Goal: Obtain resource: Download file/media

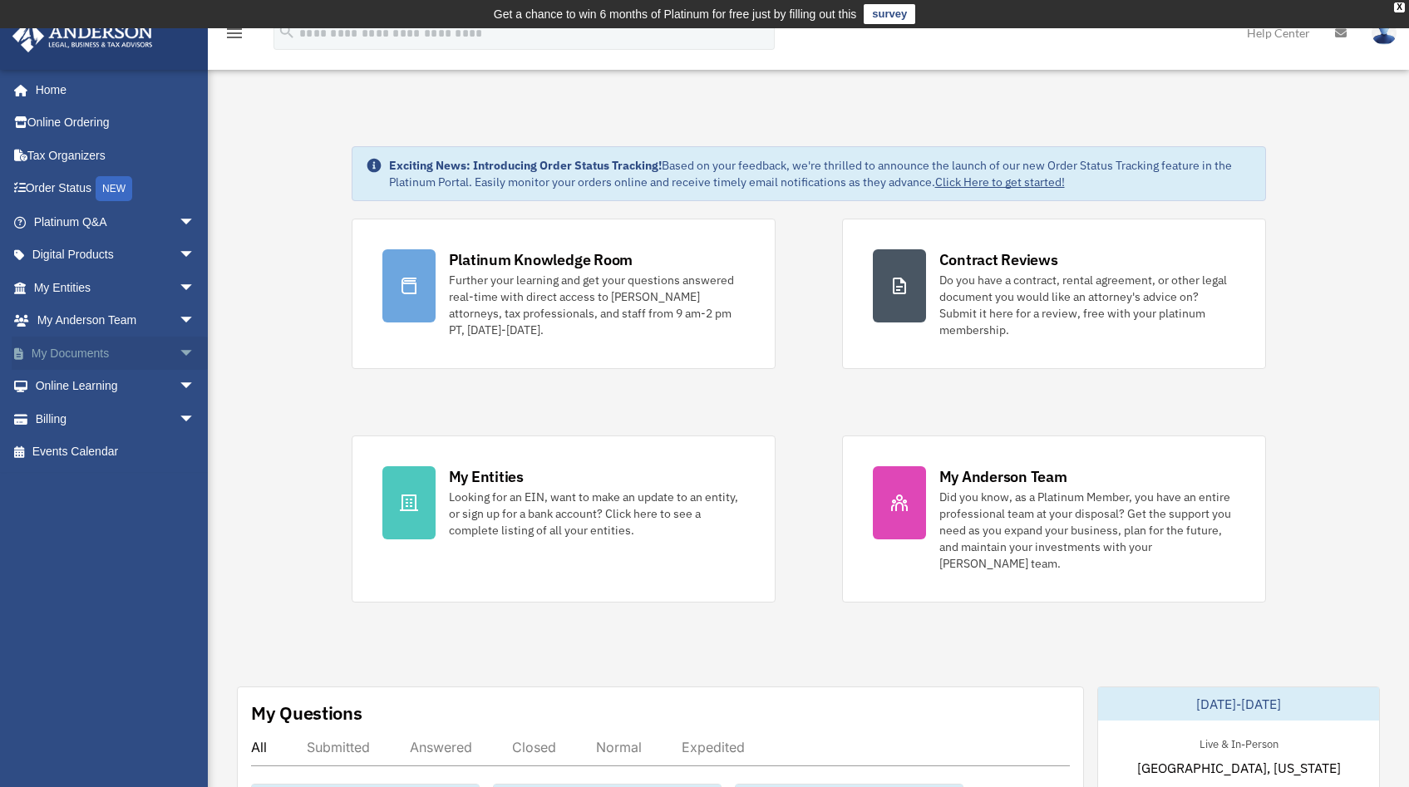
click at [179, 350] on span "arrow_drop_down" at bounding box center [195, 354] width 33 height 34
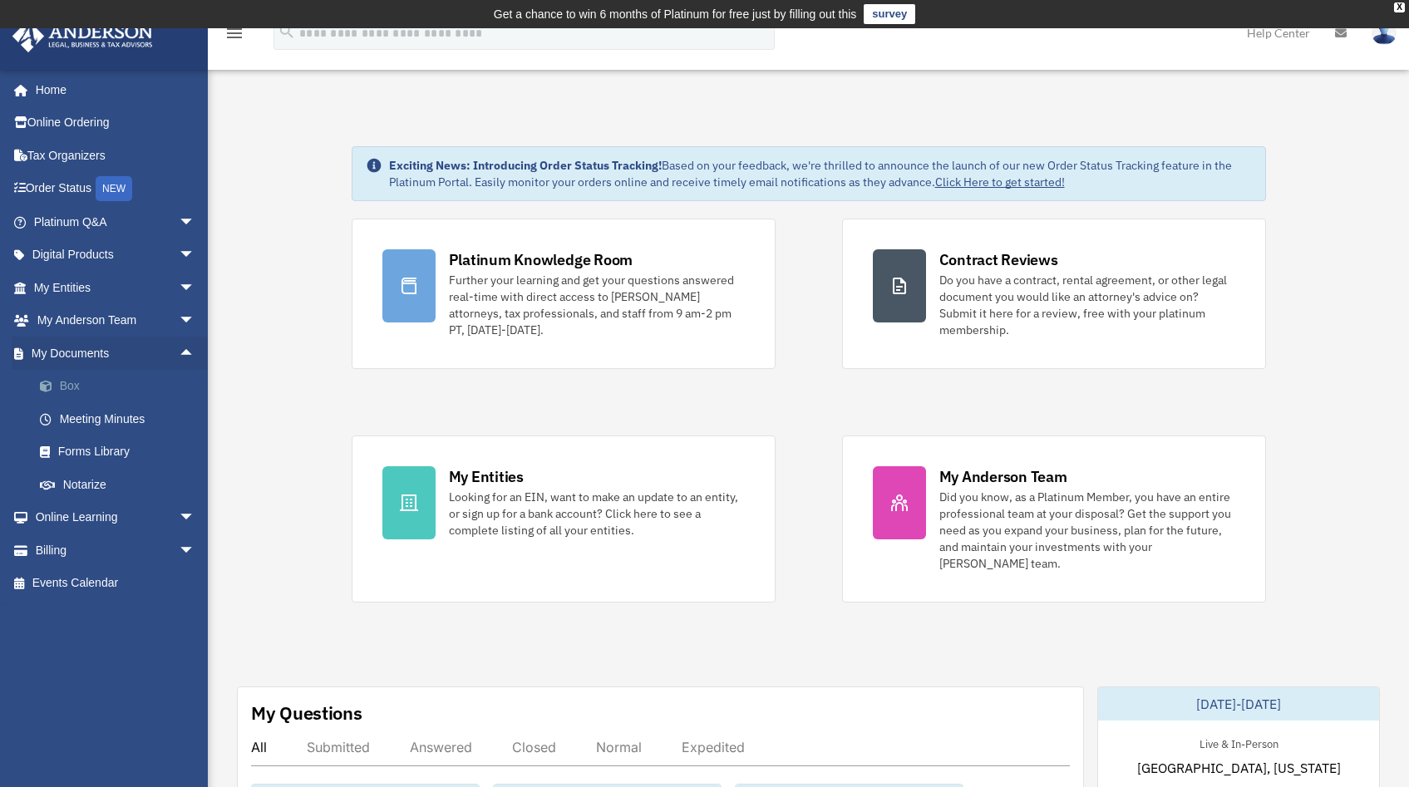
click at [87, 392] on link "Box" at bounding box center [121, 386] width 197 height 33
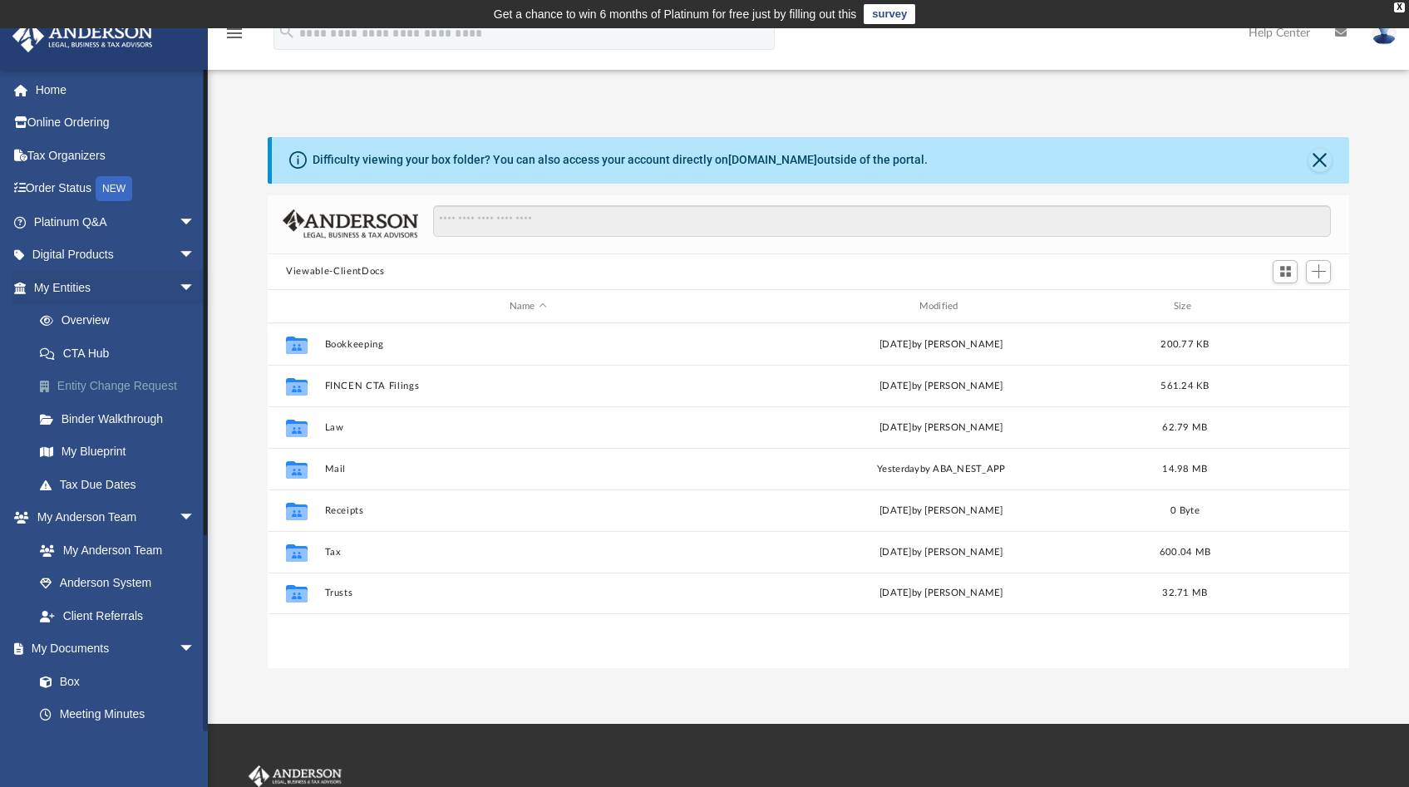
scroll to position [365, 1068]
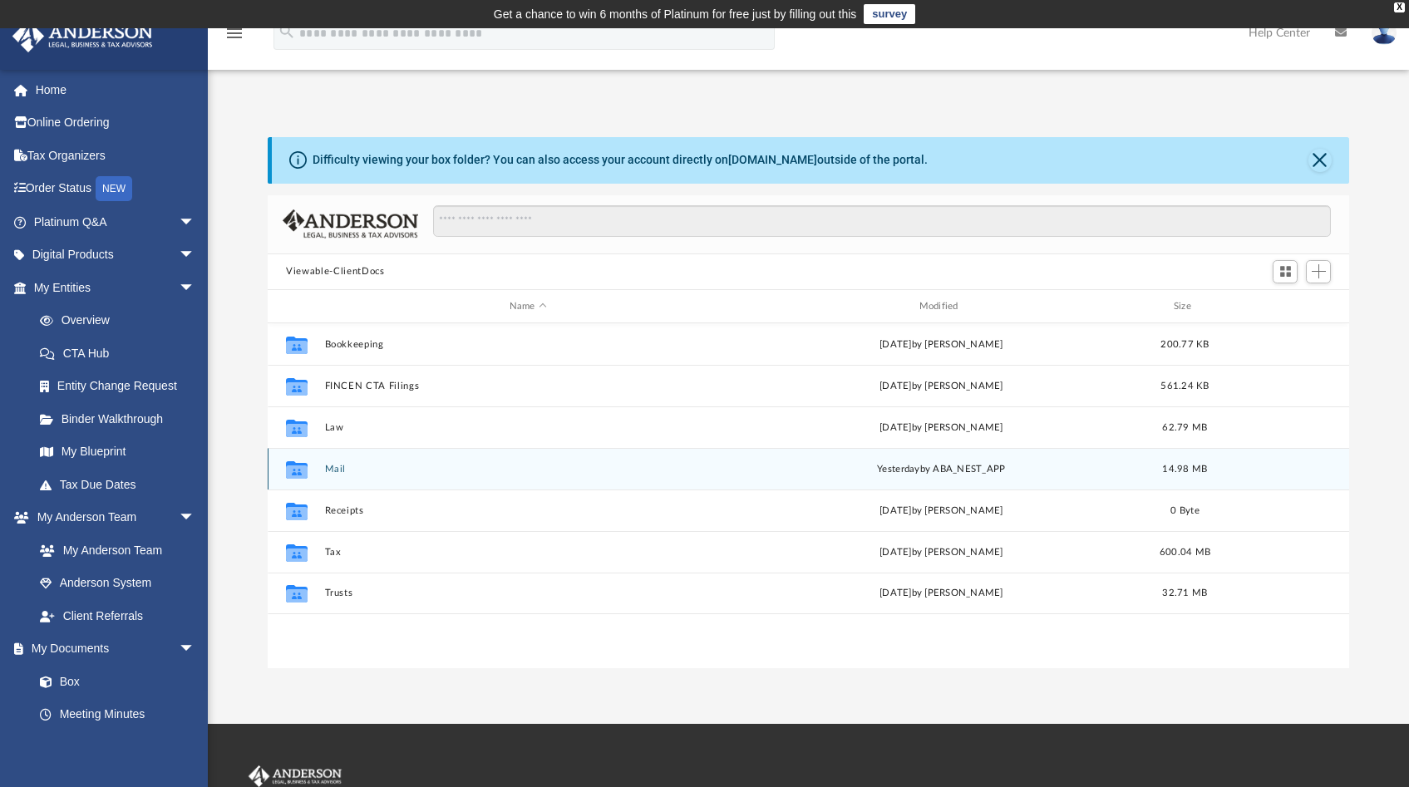
click at [326, 465] on button "Mail" at bounding box center [528, 469] width 406 height 11
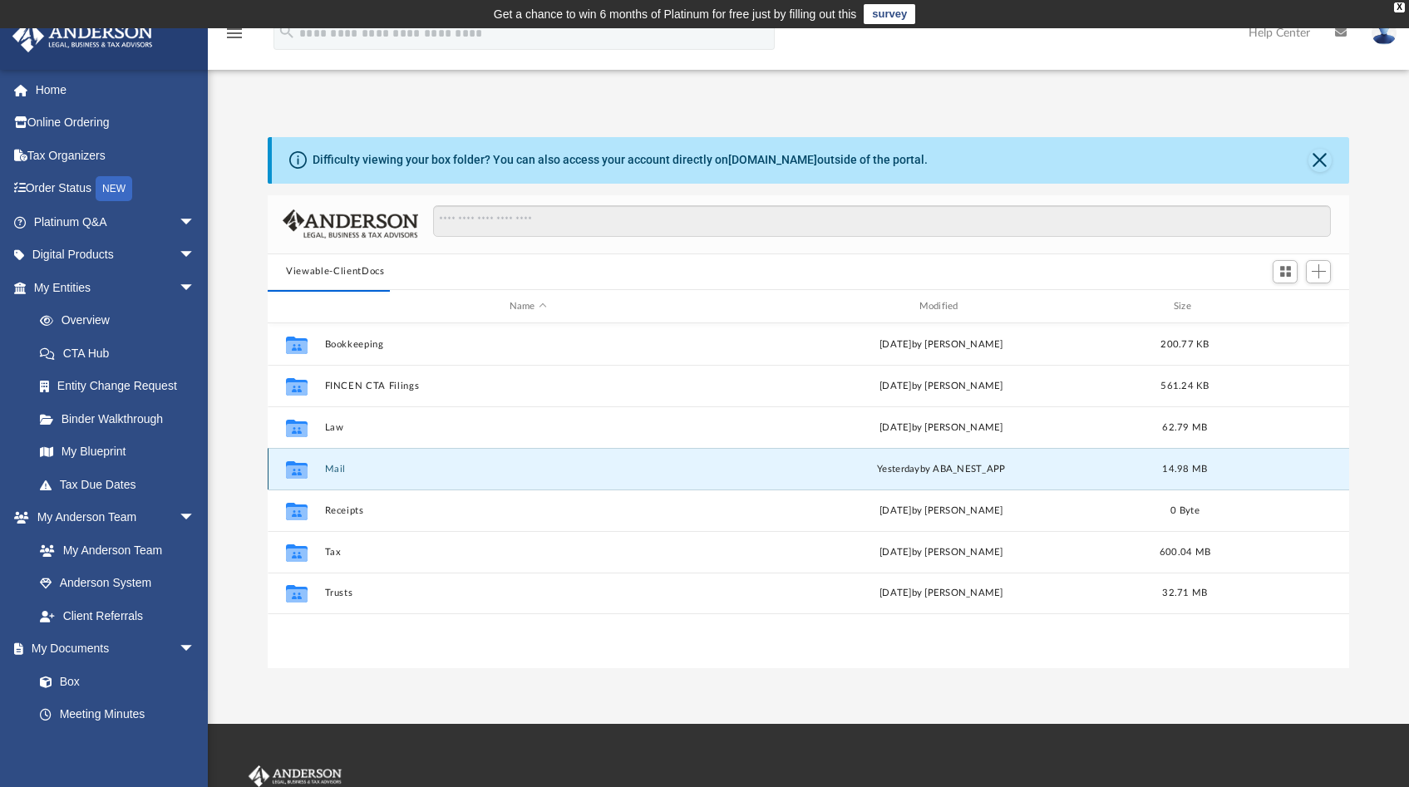
click at [340, 470] on button "Mail" at bounding box center [528, 469] width 406 height 11
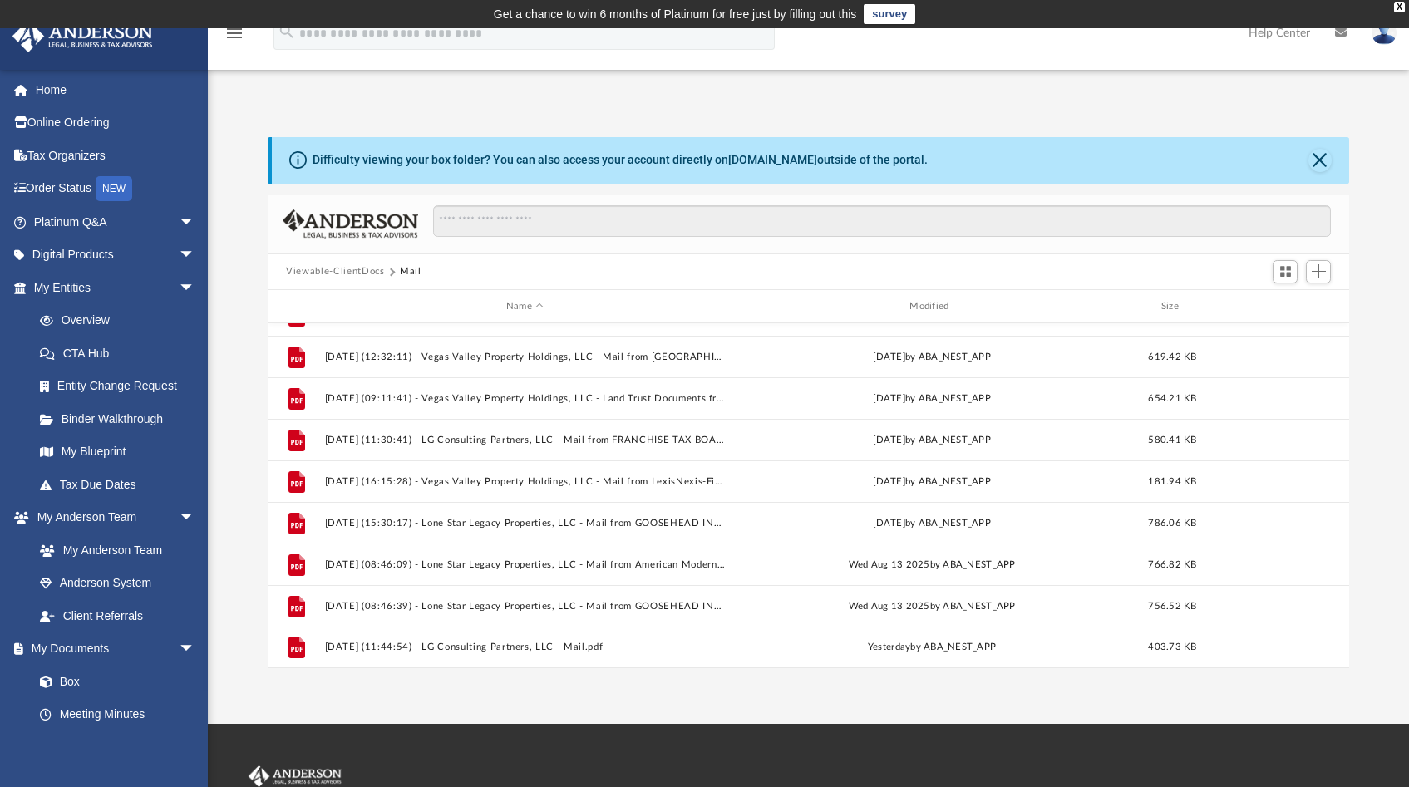
scroll to position [234, 0]
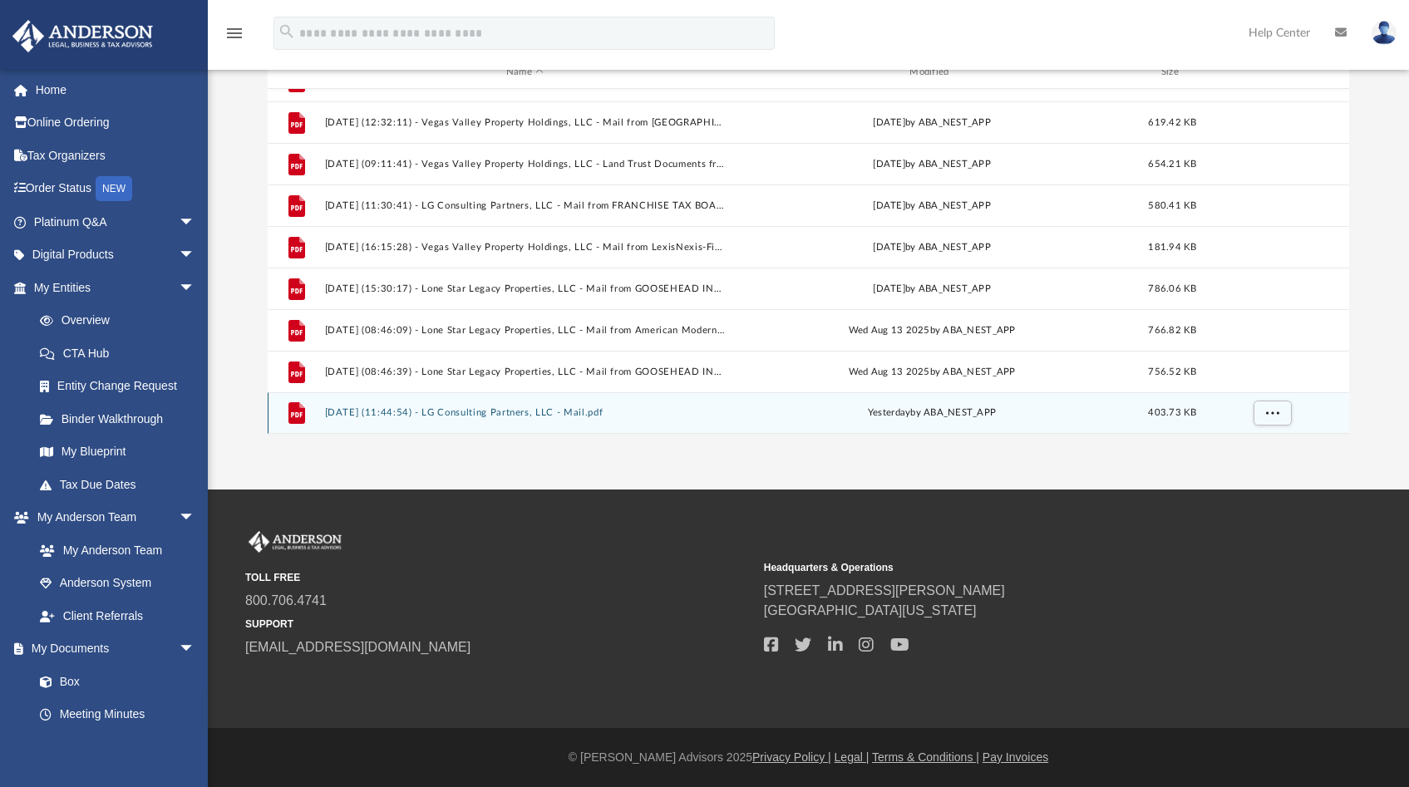
click at [356, 413] on button "[DATE] (11:44:54) - LG Consulting Partners, LLC - Mail.pdf" at bounding box center [525, 413] width 400 height 11
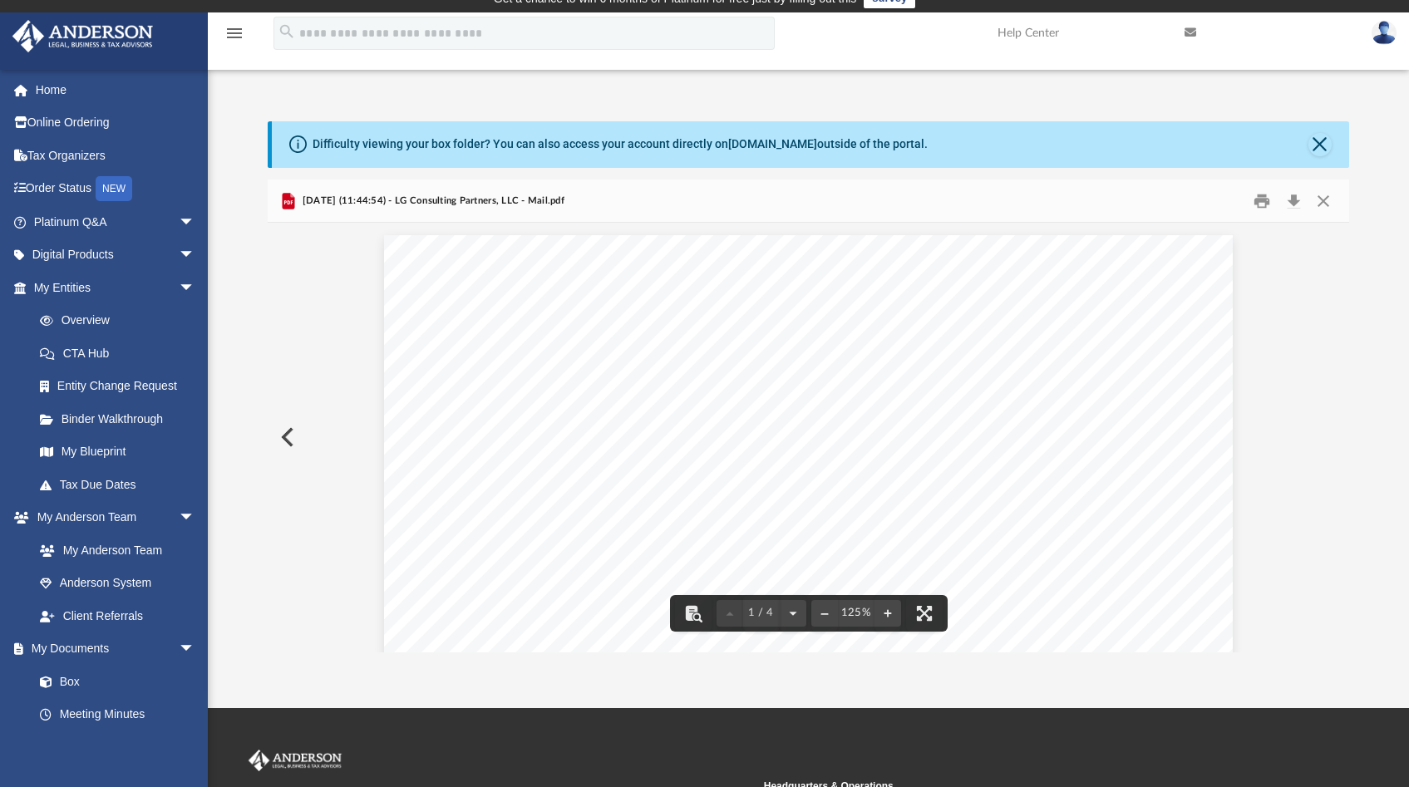
scroll to position [0, 0]
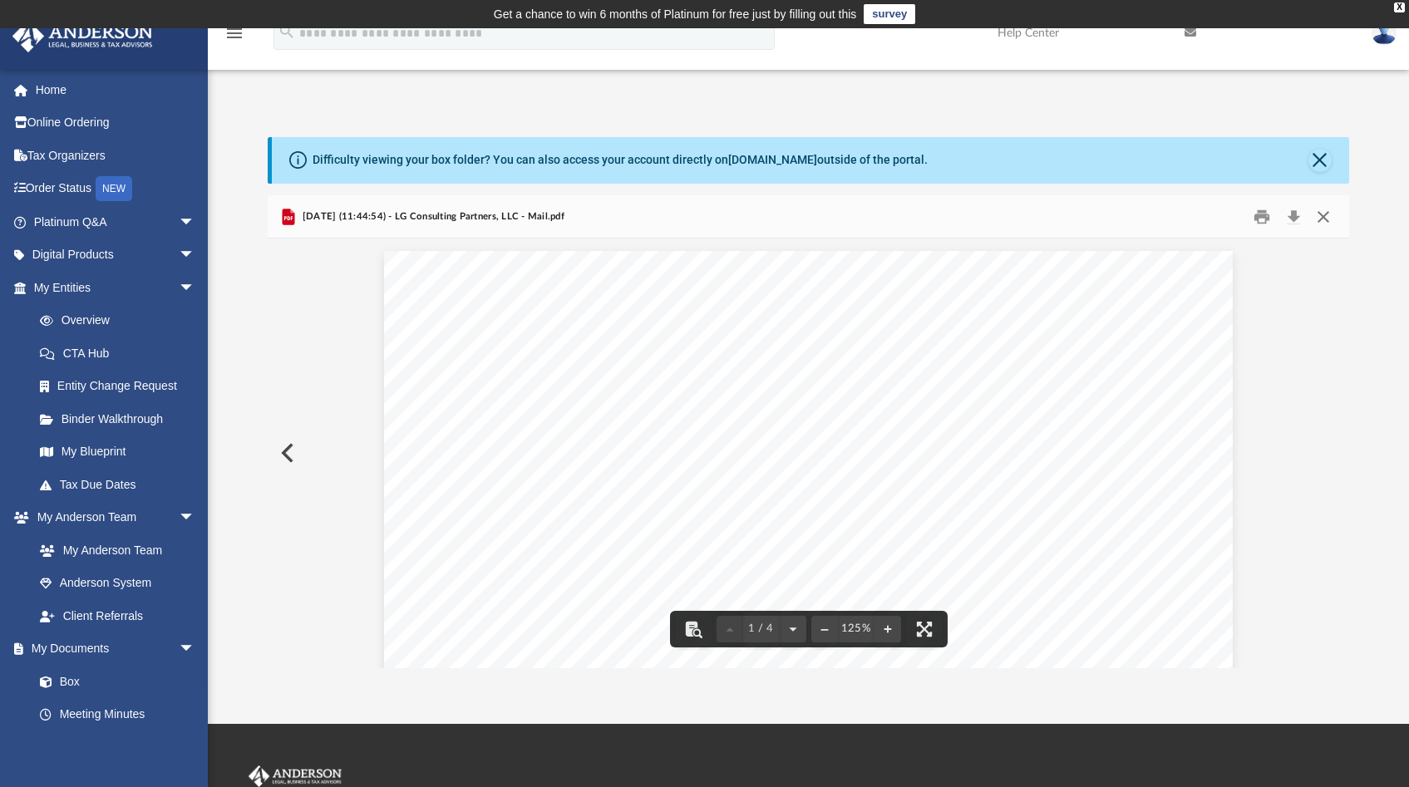
click at [1322, 222] on button "Close" at bounding box center [1323, 217] width 30 height 26
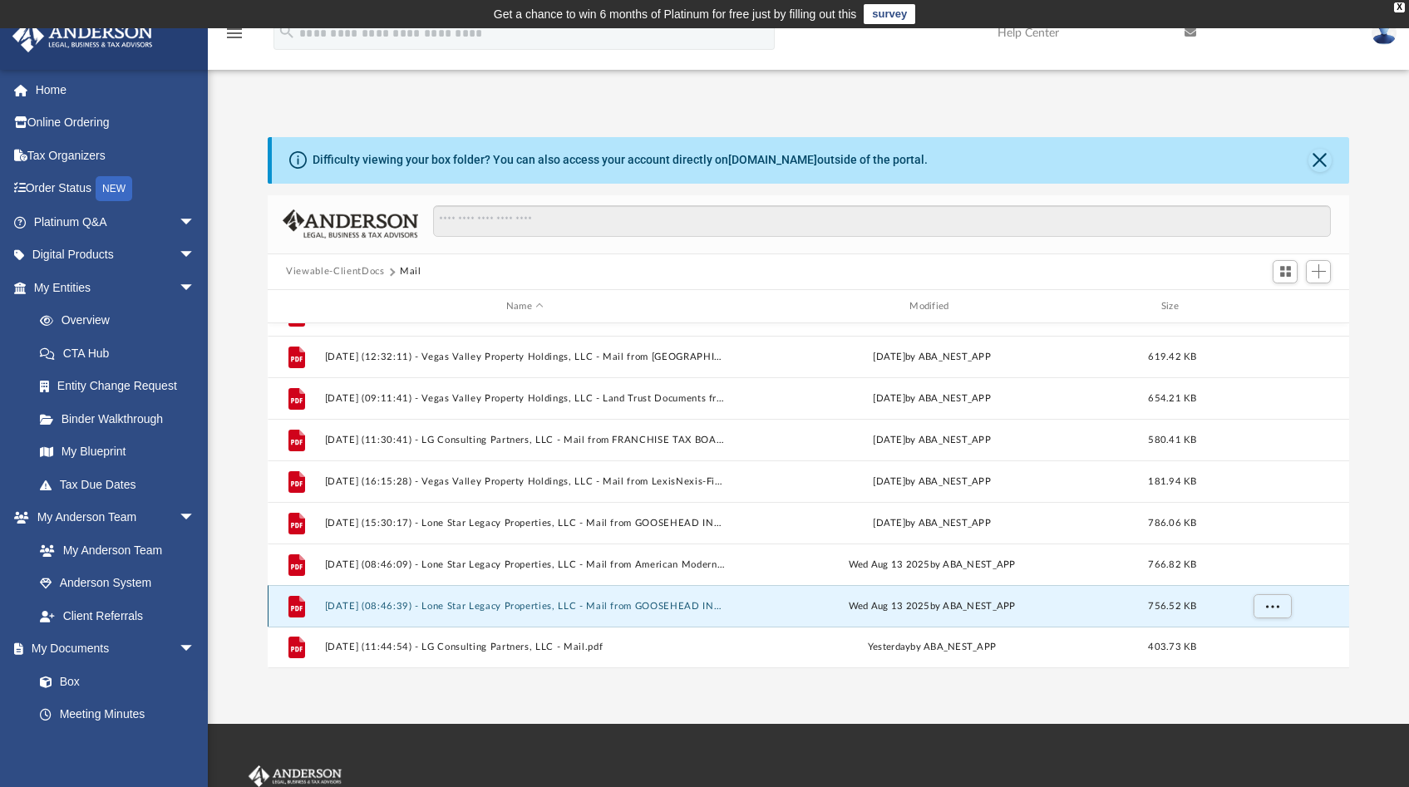
click at [456, 604] on button "[DATE] (08:46:39) - Lone Star Legacy Properties, LLC - Mail from GOOSEHEAD INSU…" at bounding box center [525, 606] width 400 height 11
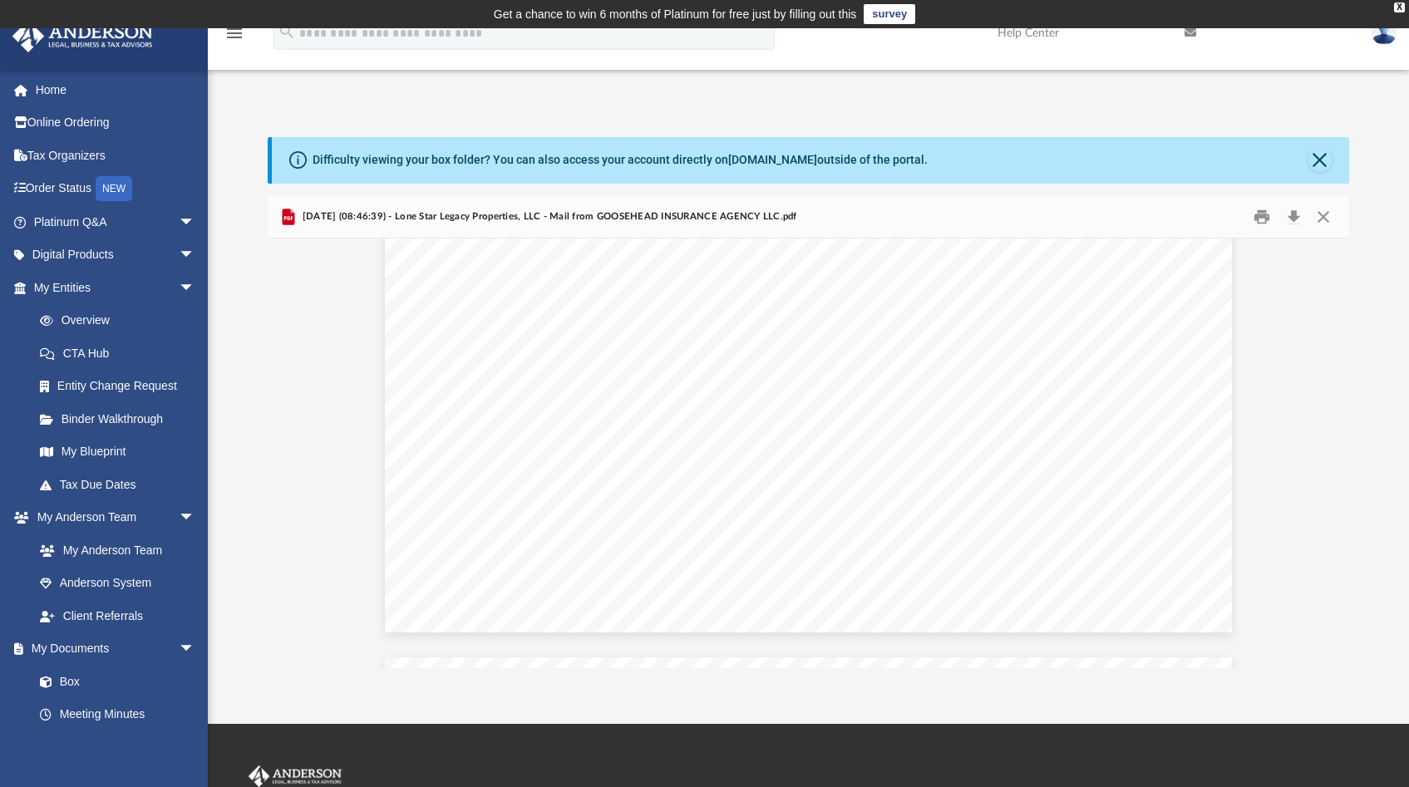
scroll to position [387, 0]
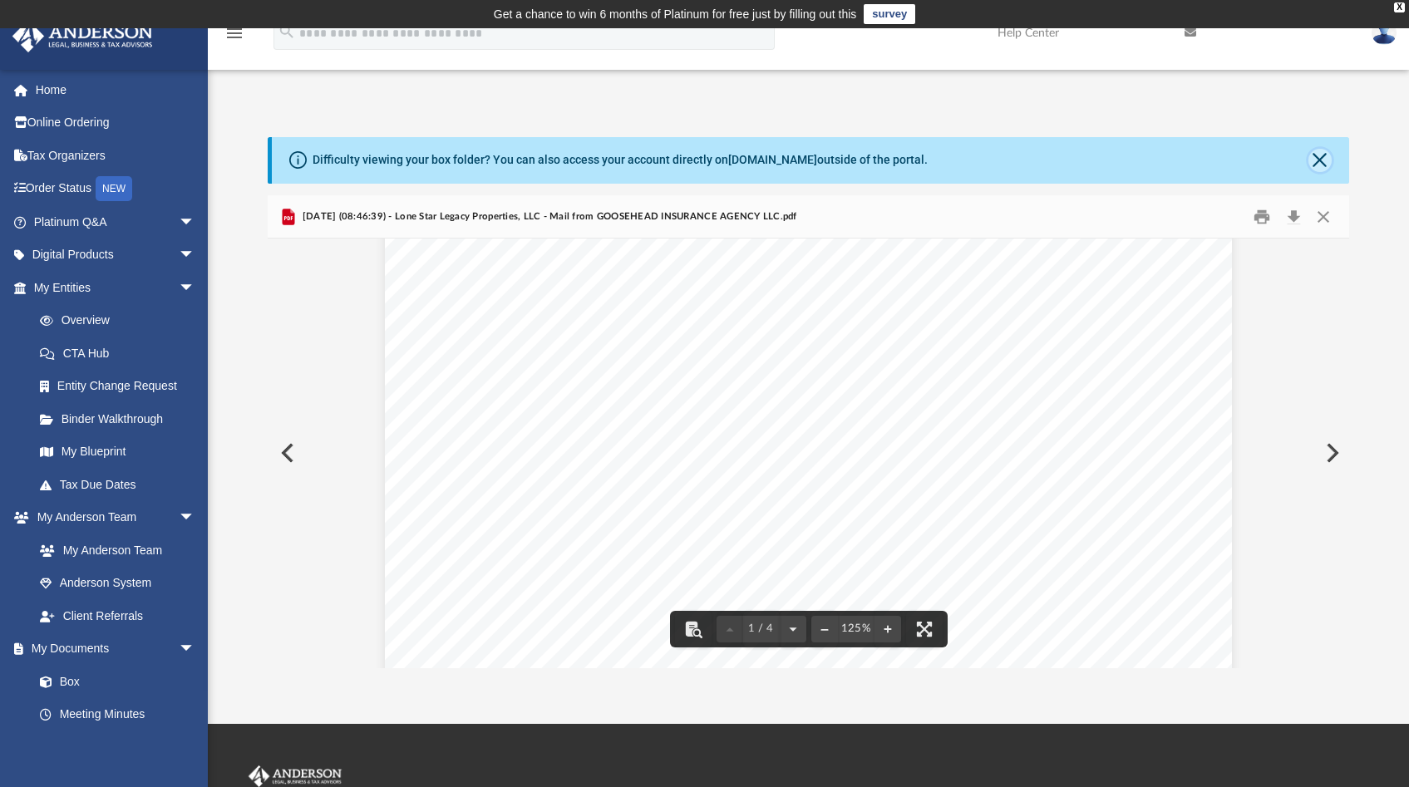
click at [1317, 170] on button "Close" at bounding box center [1319, 160] width 23 height 23
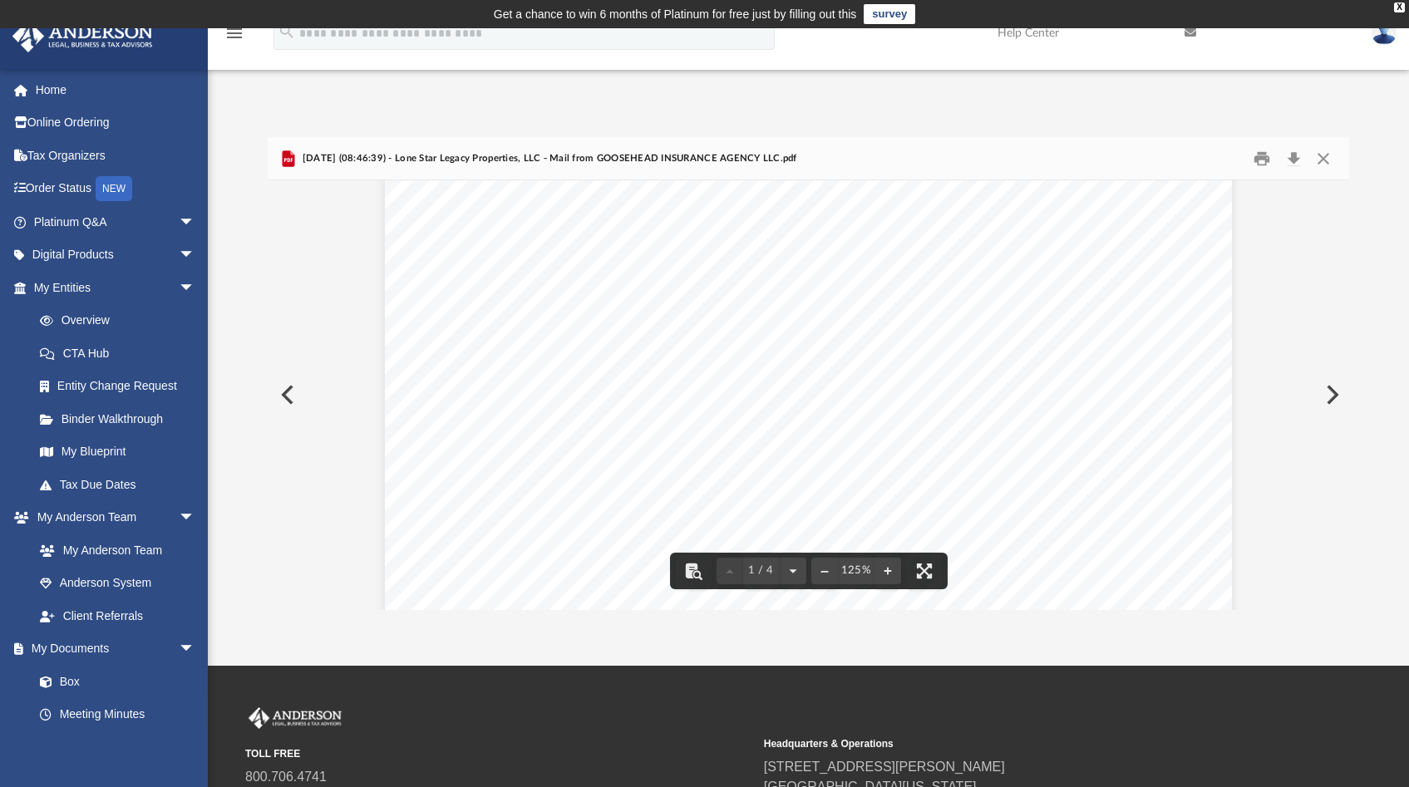
scroll to position [0, 0]
click at [1322, 158] on button "Close" at bounding box center [1323, 158] width 30 height 26
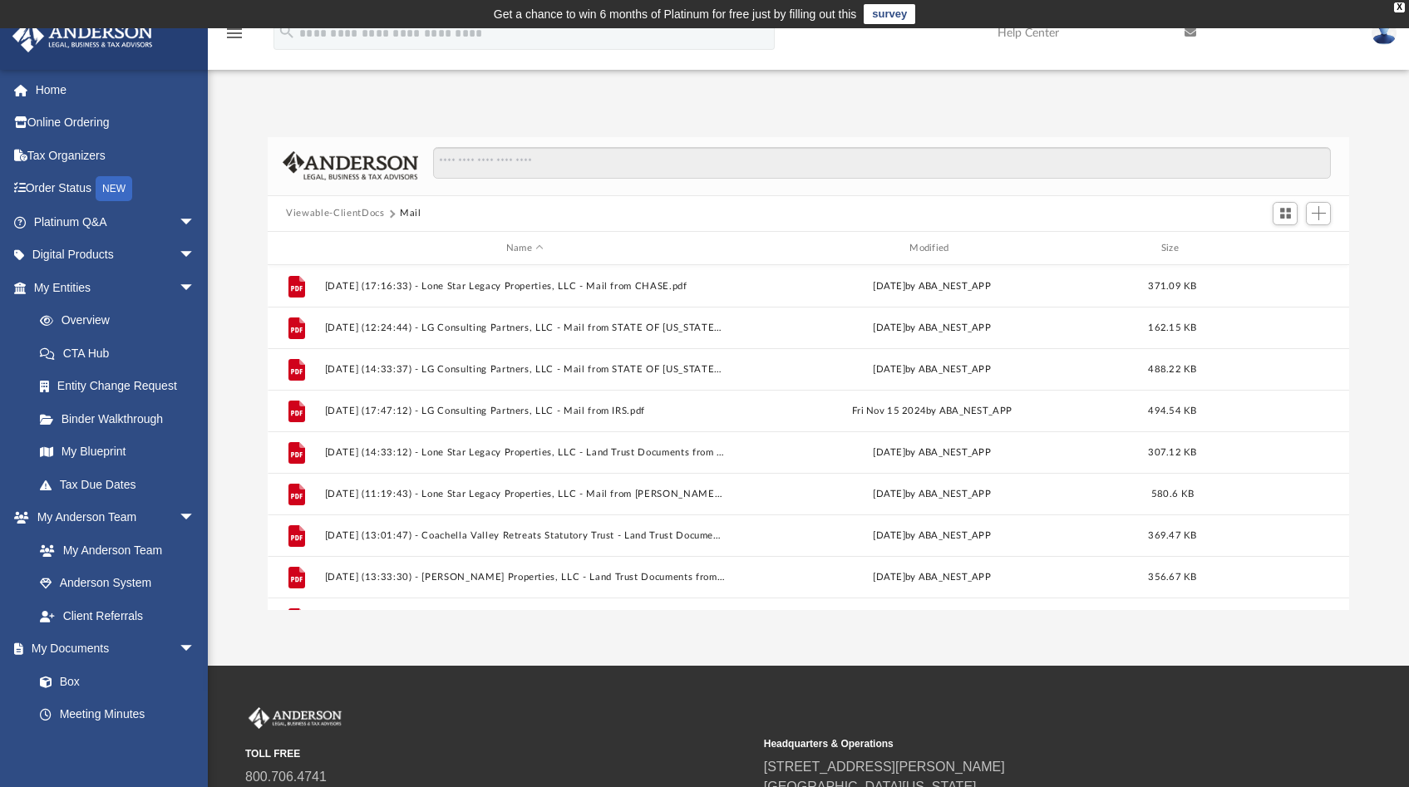
click at [319, 219] on button "Viewable-ClientDocs" at bounding box center [335, 213] width 98 height 15
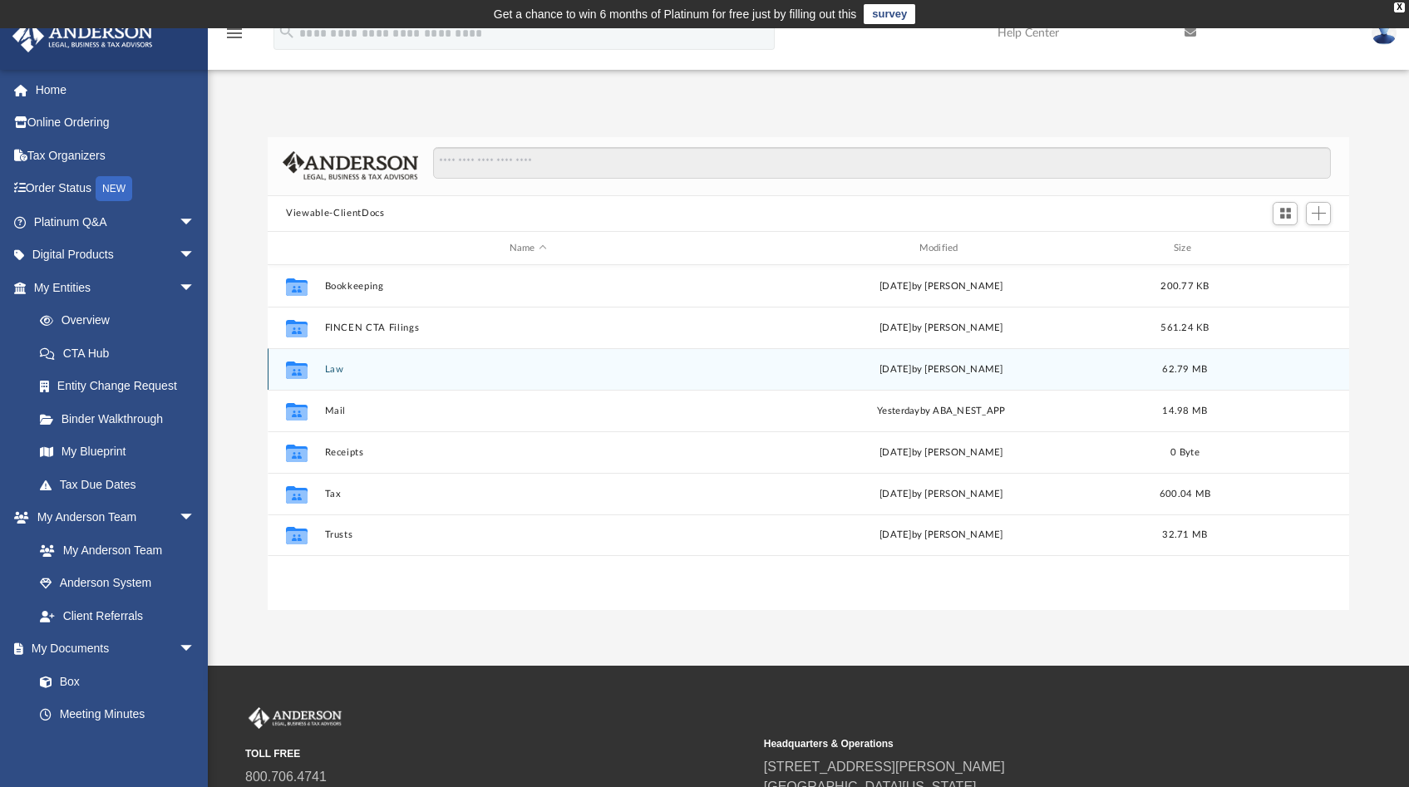
click at [330, 369] on button "Law" at bounding box center [528, 369] width 406 height 11
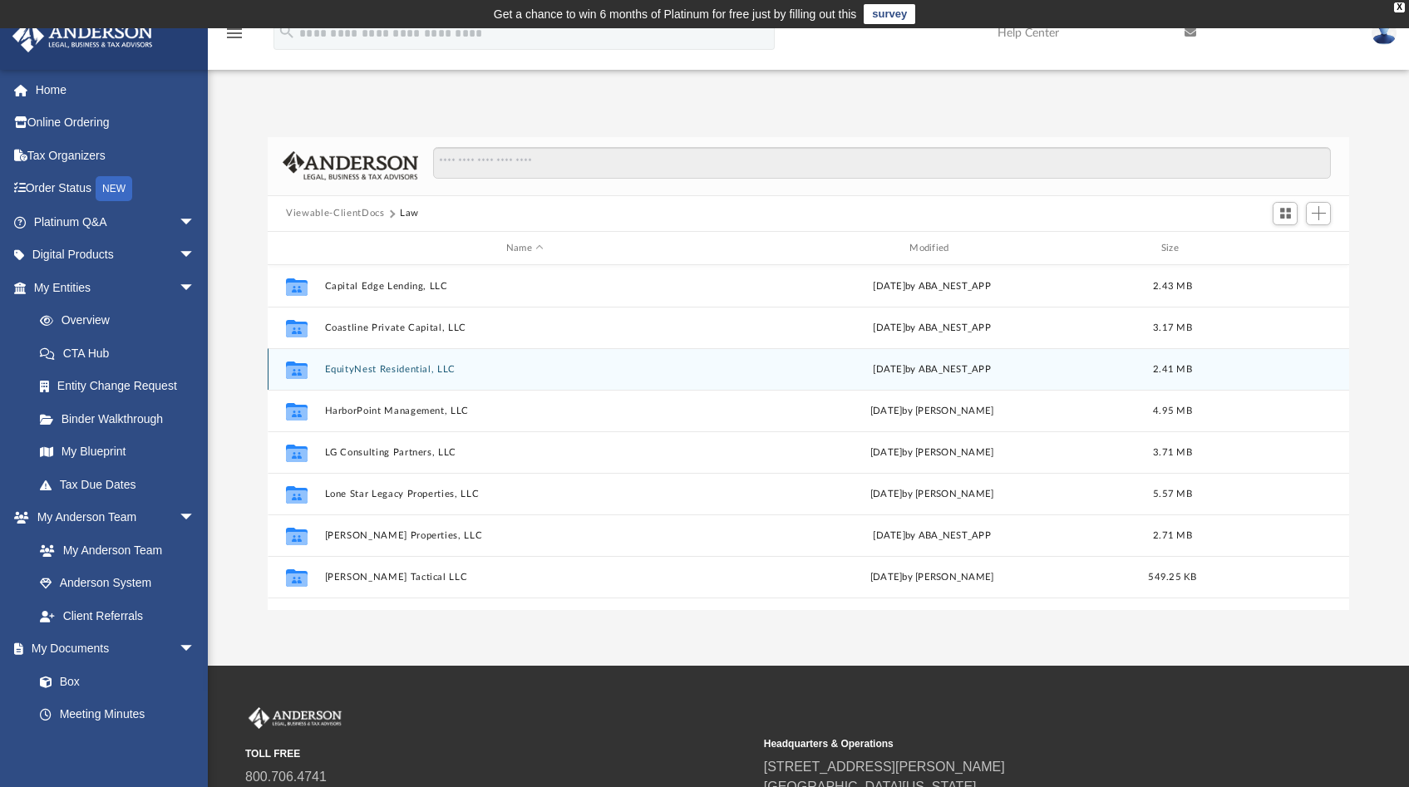
click at [366, 373] on button "EquityNest Residential, LLC" at bounding box center [525, 369] width 400 height 11
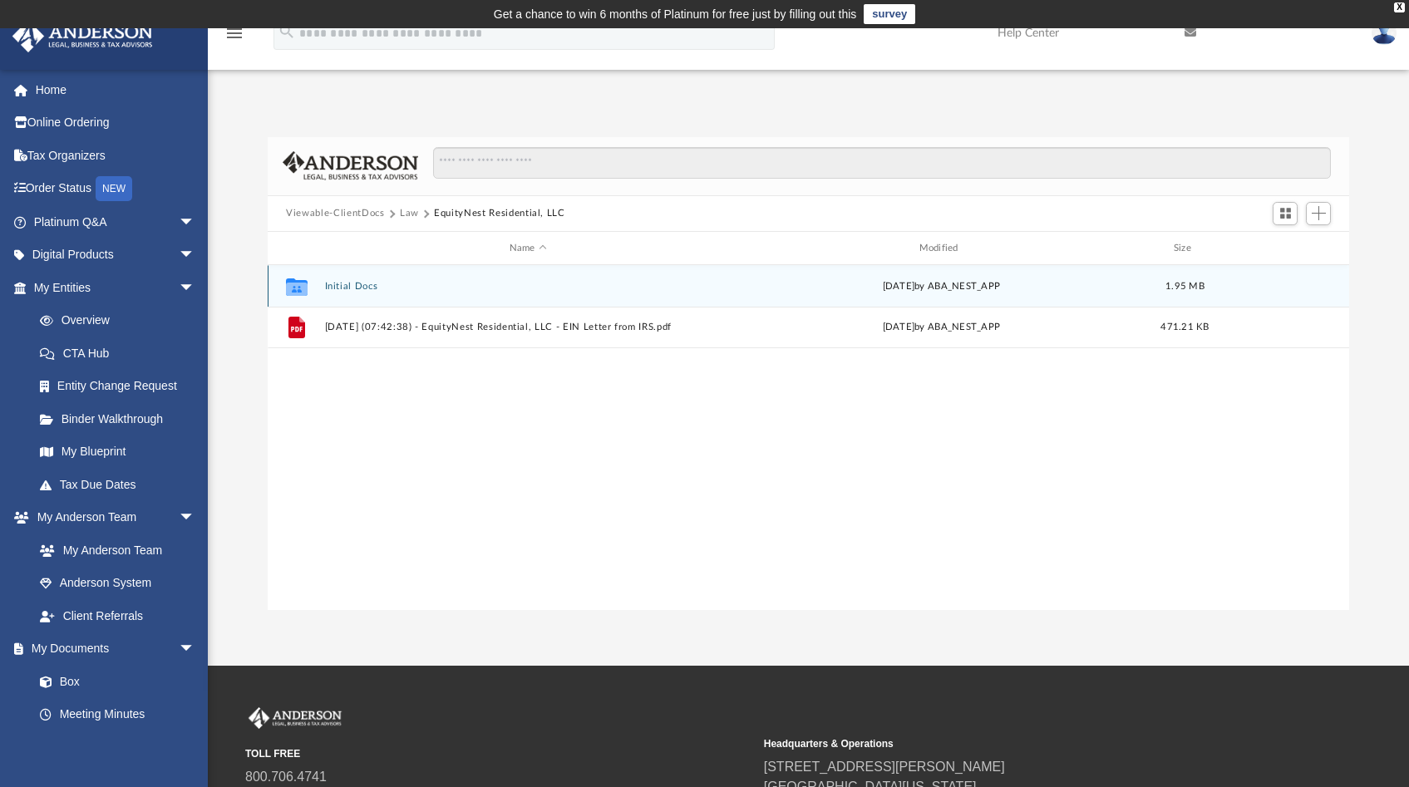
click at [334, 288] on button "Initial Docs" at bounding box center [528, 286] width 406 height 11
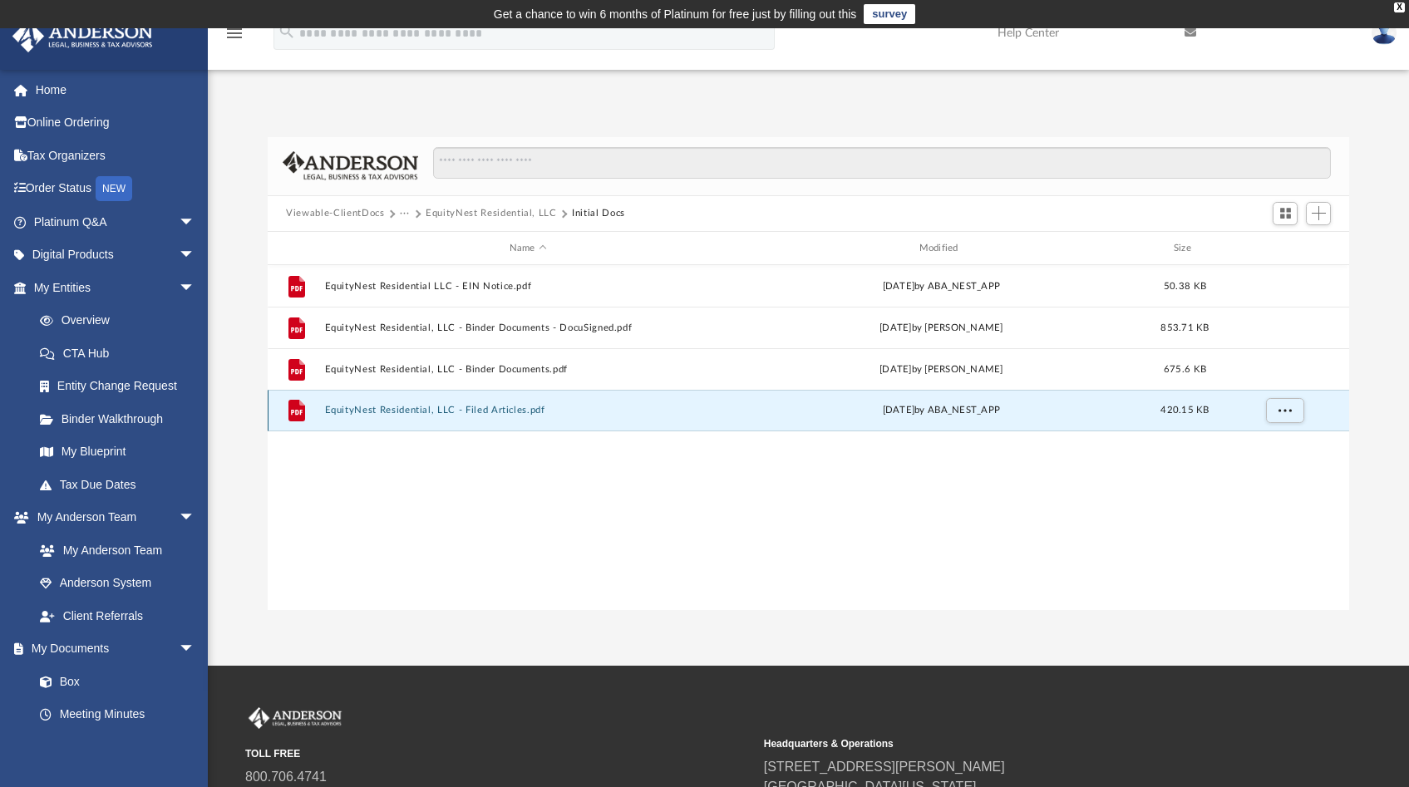
click at [394, 412] on button "EquityNest Residential, LLC - Filed Articles.pdf" at bounding box center [528, 411] width 406 height 11
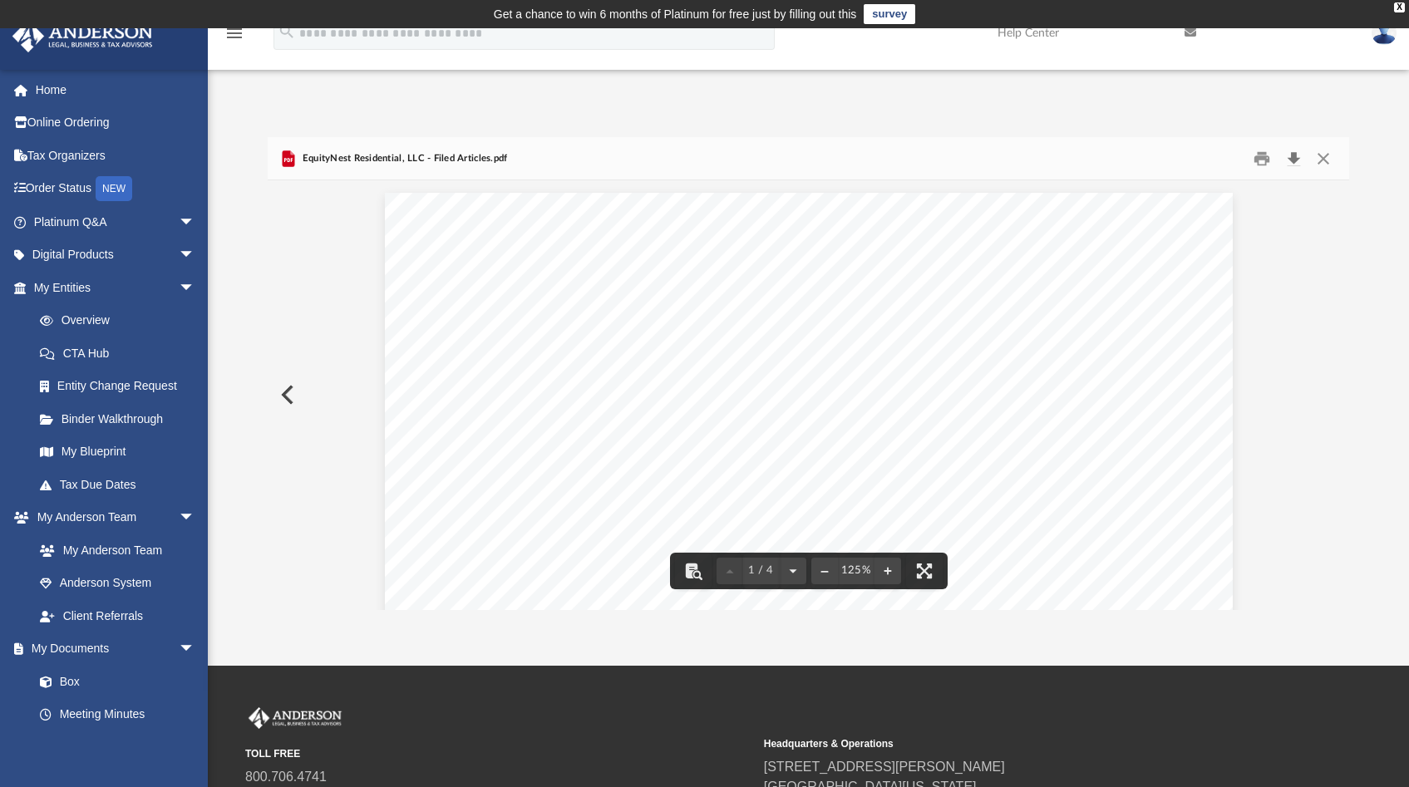
click at [1299, 160] on button "Download" at bounding box center [1293, 158] width 30 height 26
click at [1321, 161] on button "Close" at bounding box center [1323, 158] width 30 height 26
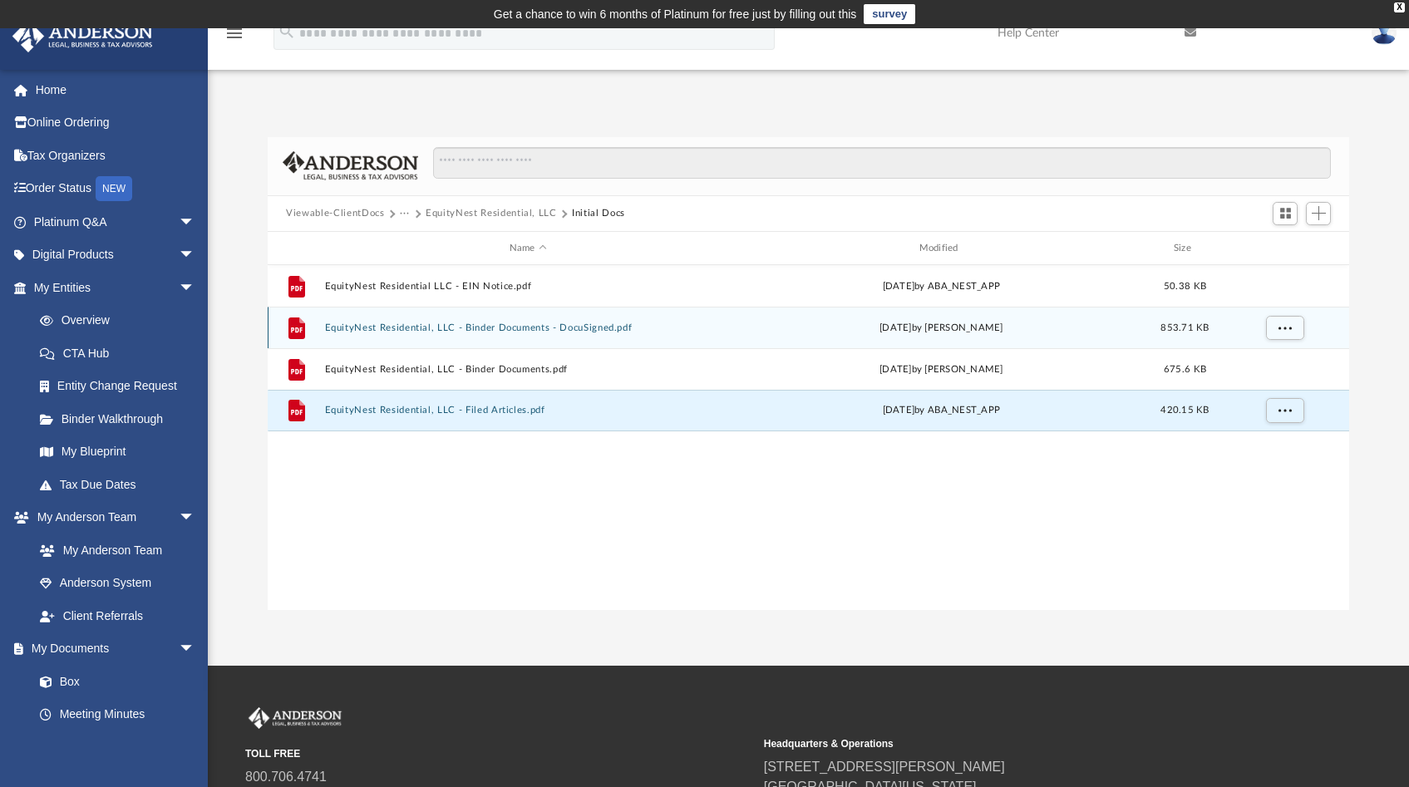
click at [419, 330] on button "EquityNest Residential, LLC - Binder Documents - DocuSigned.pdf" at bounding box center [528, 328] width 406 height 11
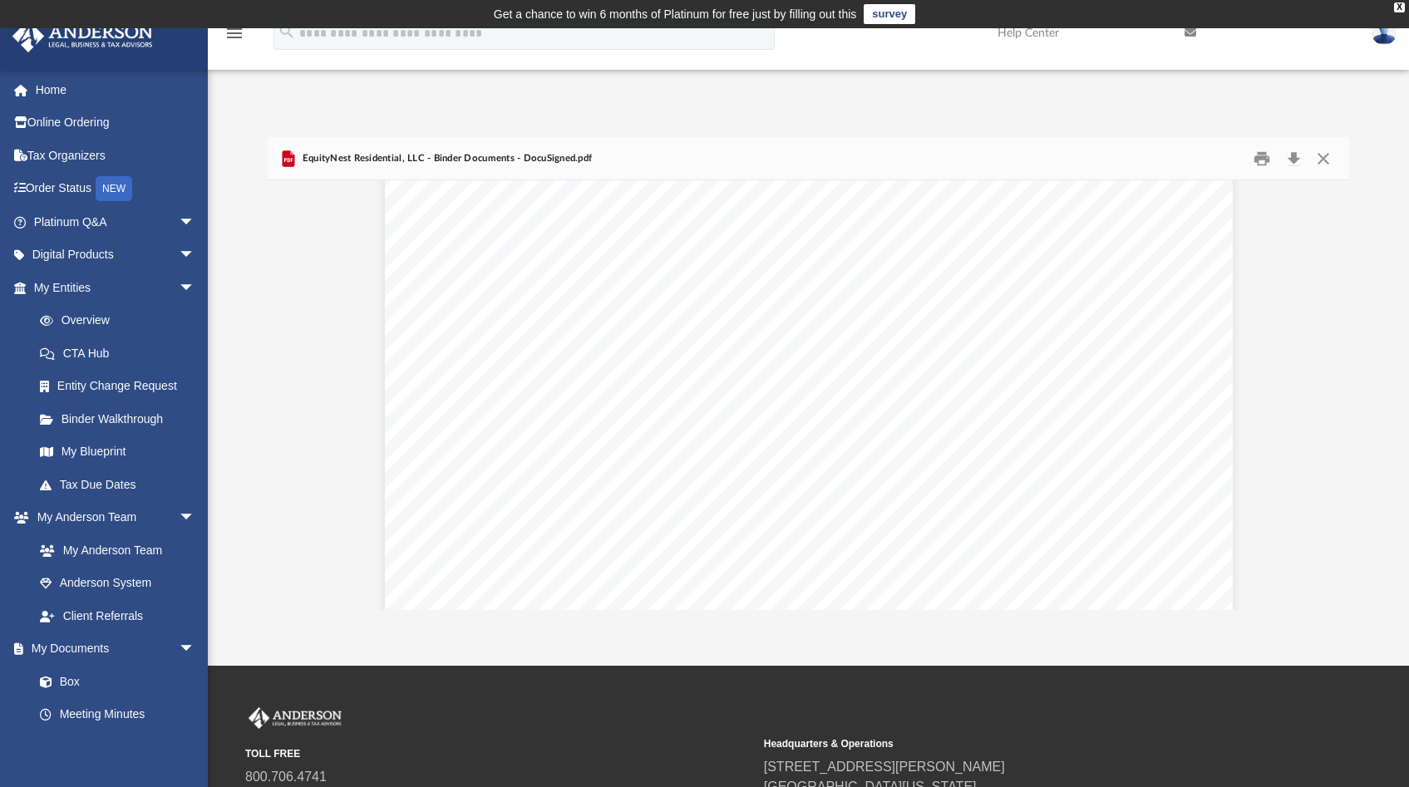
scroll to position [3680, 0]
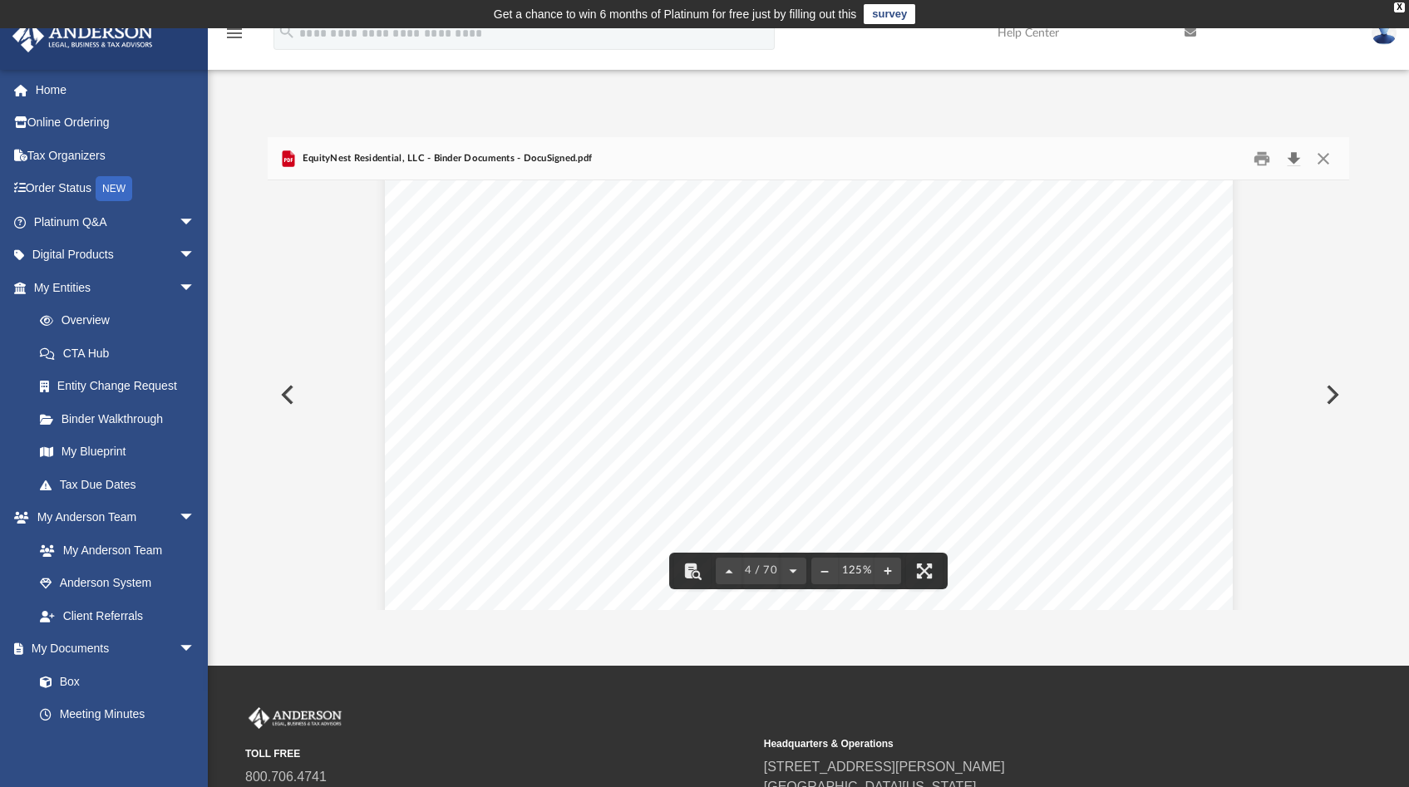
click at [1298, 160] on button "Download" at bounding box center [1293, 158] width 30 height 26
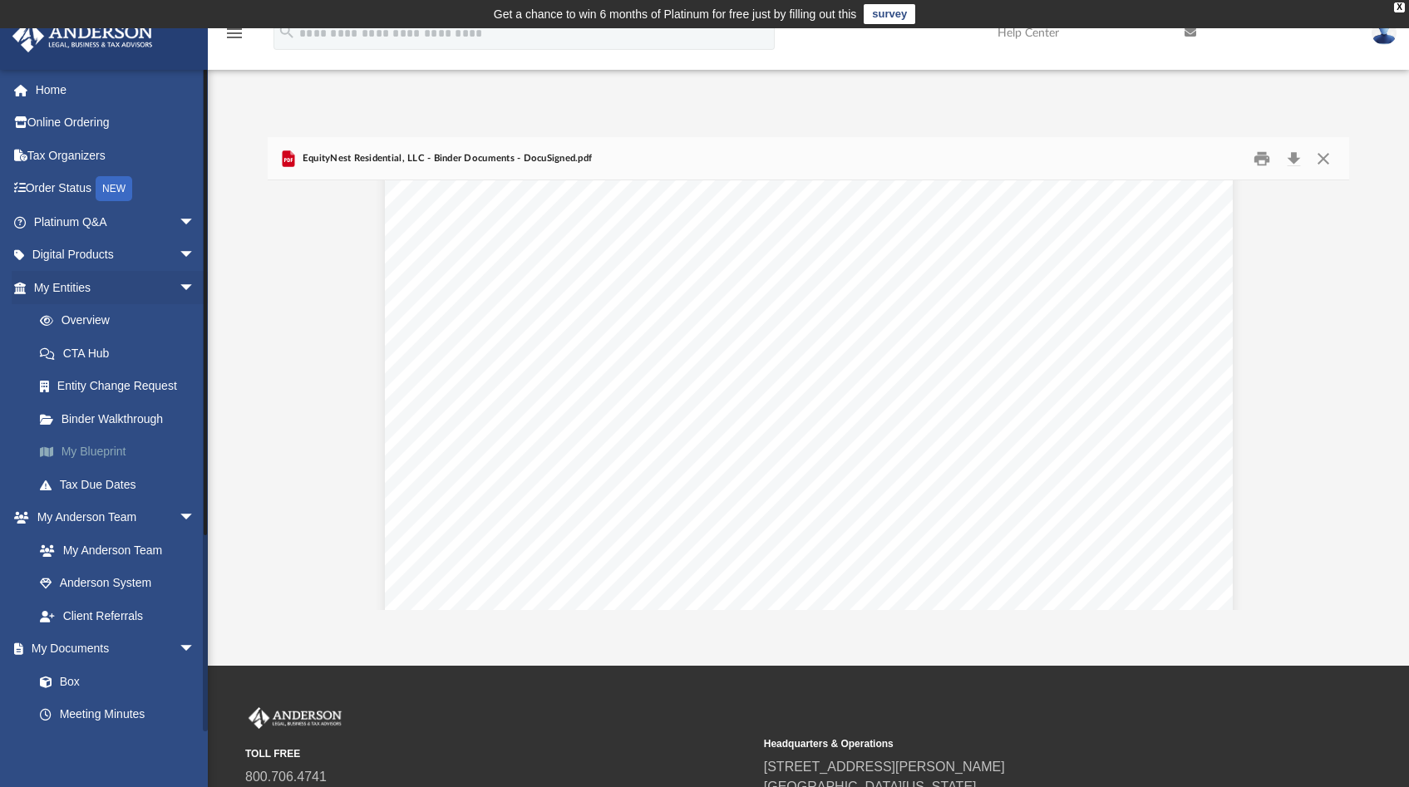
click at [78, 448] on link "My Blueprint" at bounding box center [121, 452] width 197 height 33
